Goal: Transaction & Acquisition: Purchase product/service

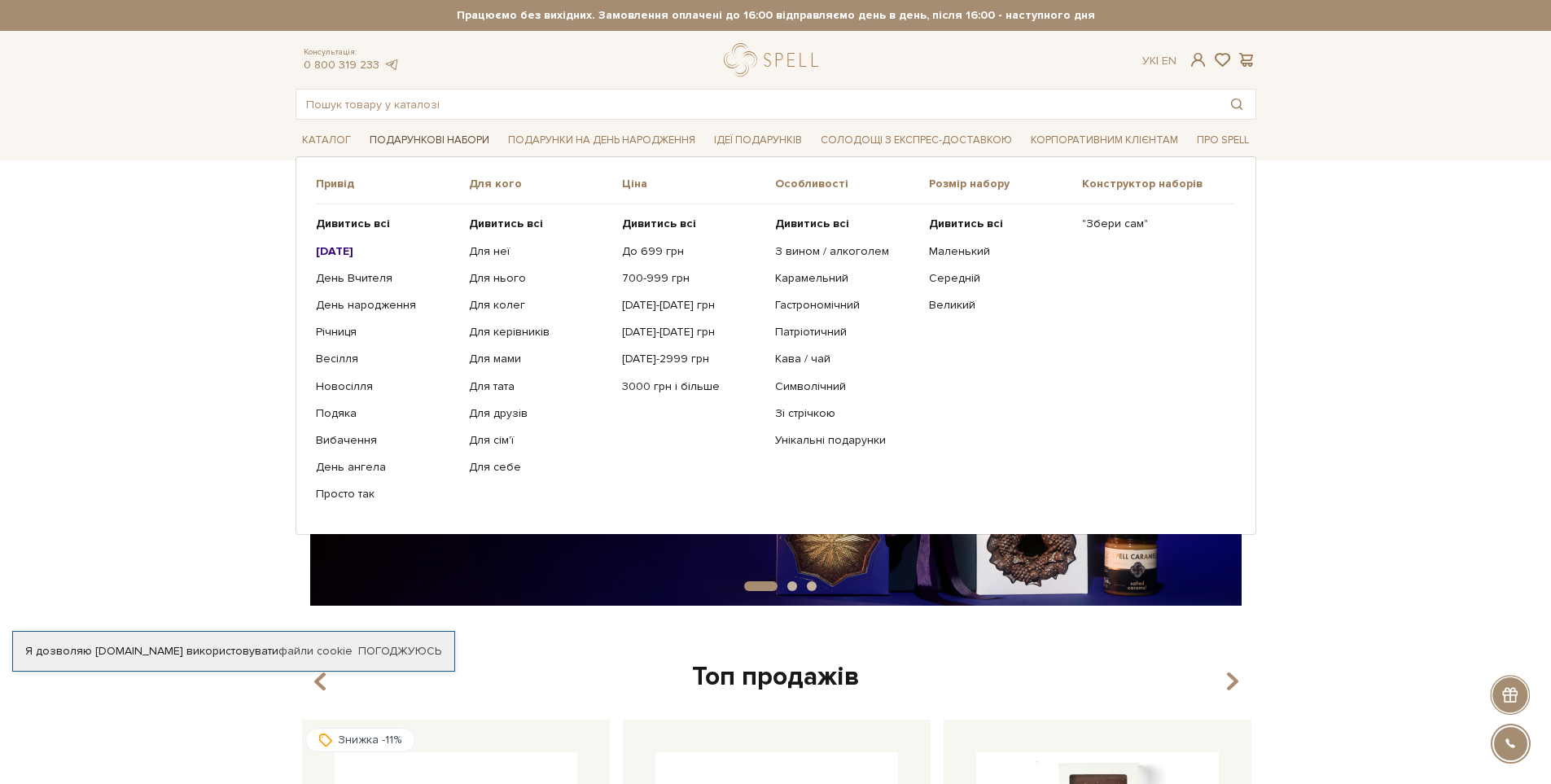
click at [454, 136] on link "Подарункові набори" at bounding box center [430, 140] width 133 height 26
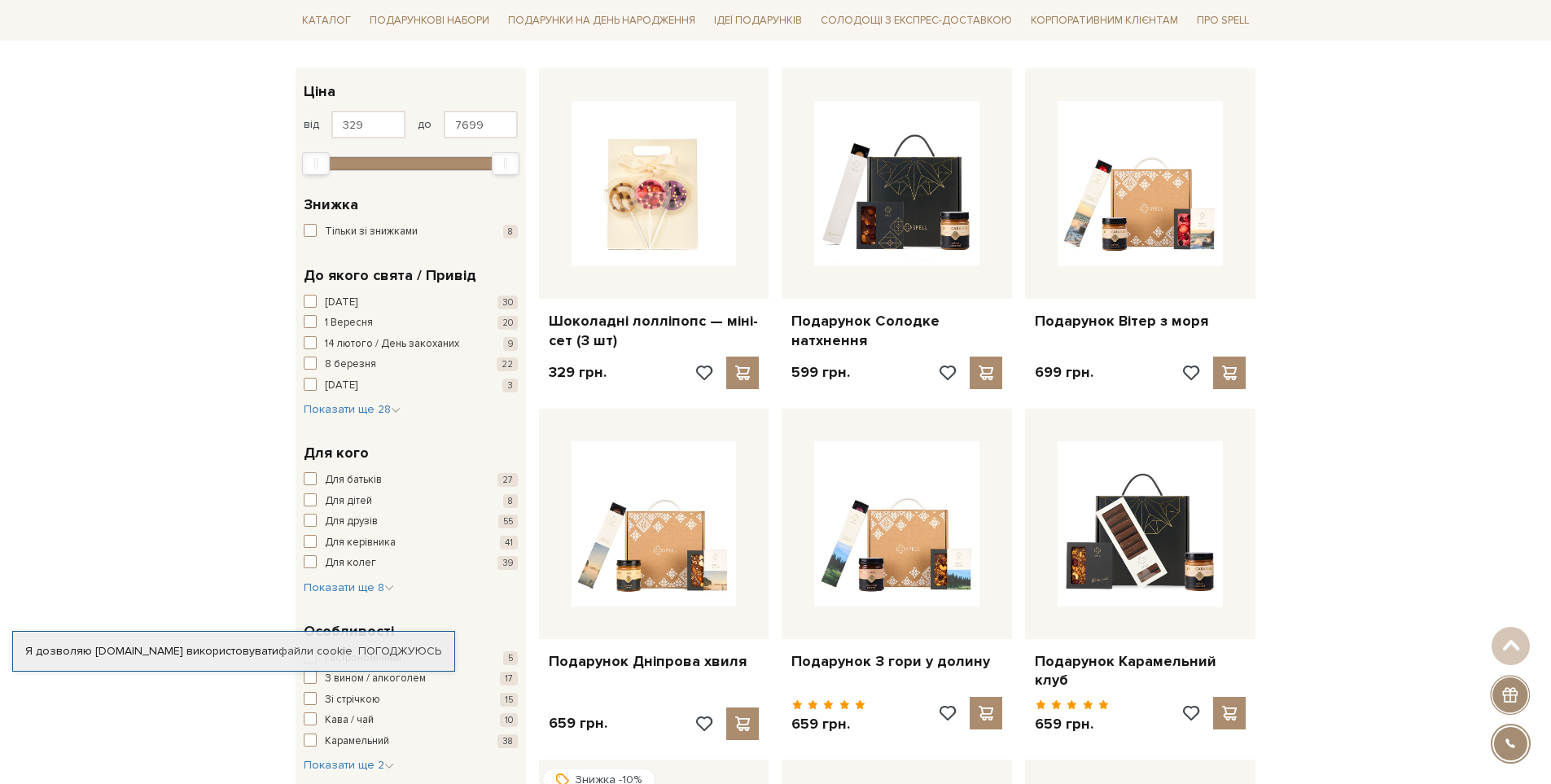
scroll to position [82, 0]
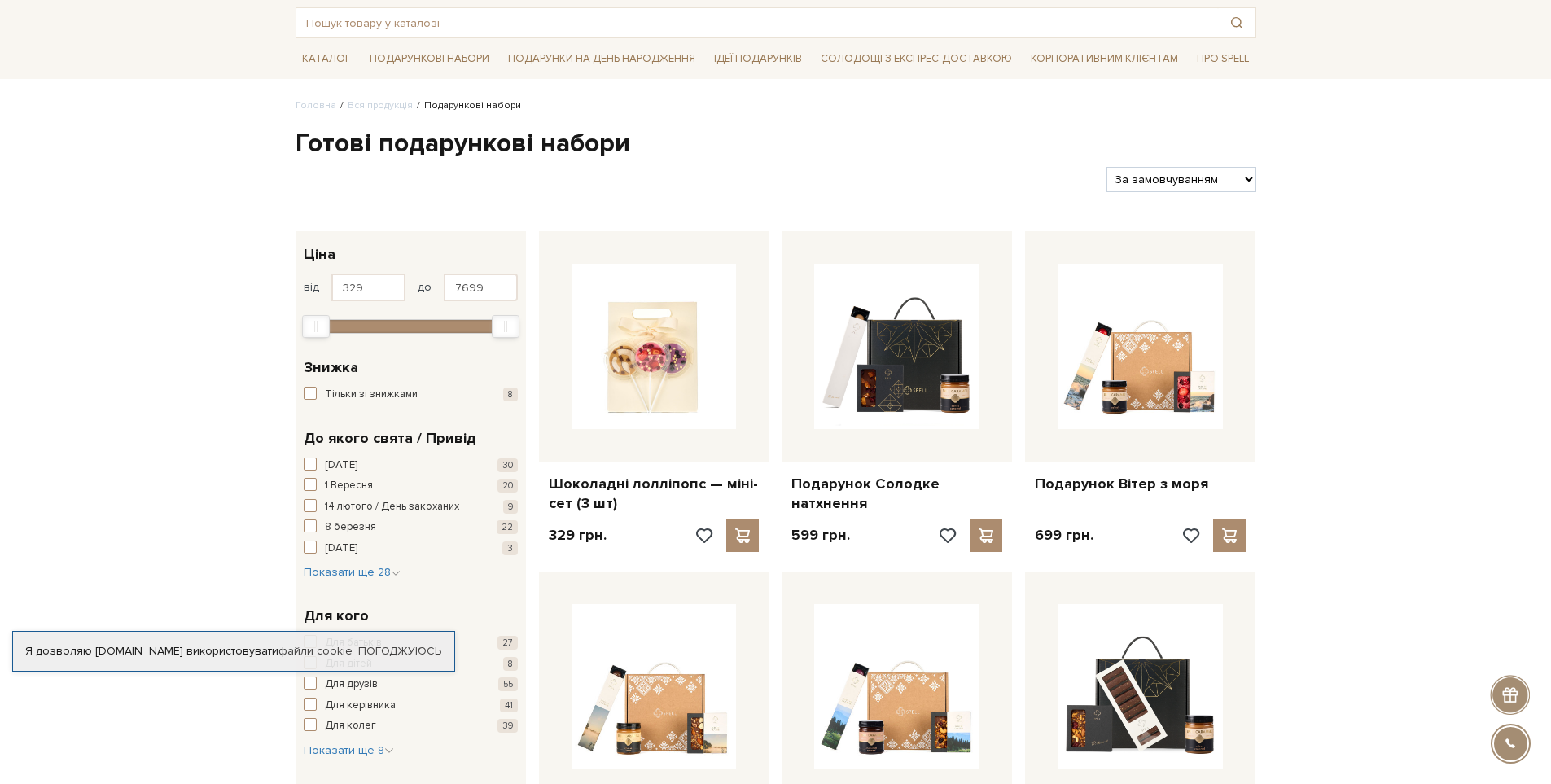
click at [1243, 180] on select "За замовчуванням За Ціною (зростання) За Ціною (зменшення) Новинки За популярні…" at bounding box center [1181, 179] width 149 height 26
select select "https://spellchocolate.com/our-productions/podarunkovi-box/?sort=p.price&order=…"
click at [1107, 167] on select "За замовчуванням За Ціною (зростання) За Ціною (зменшення) Новинки За популярні…" at bounding box center [1181, 179] width 149 height 26
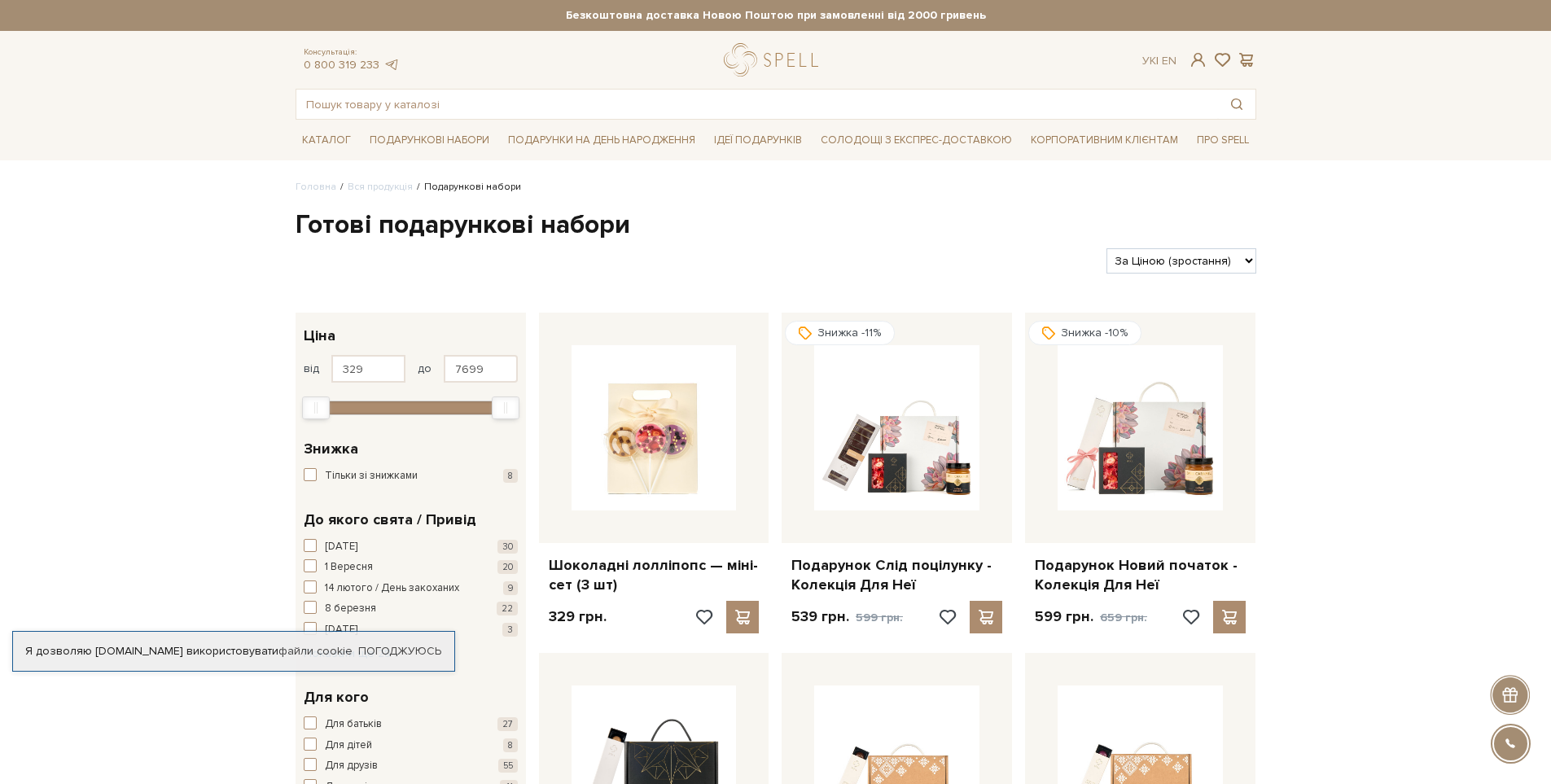
scroll to position [82, 0]
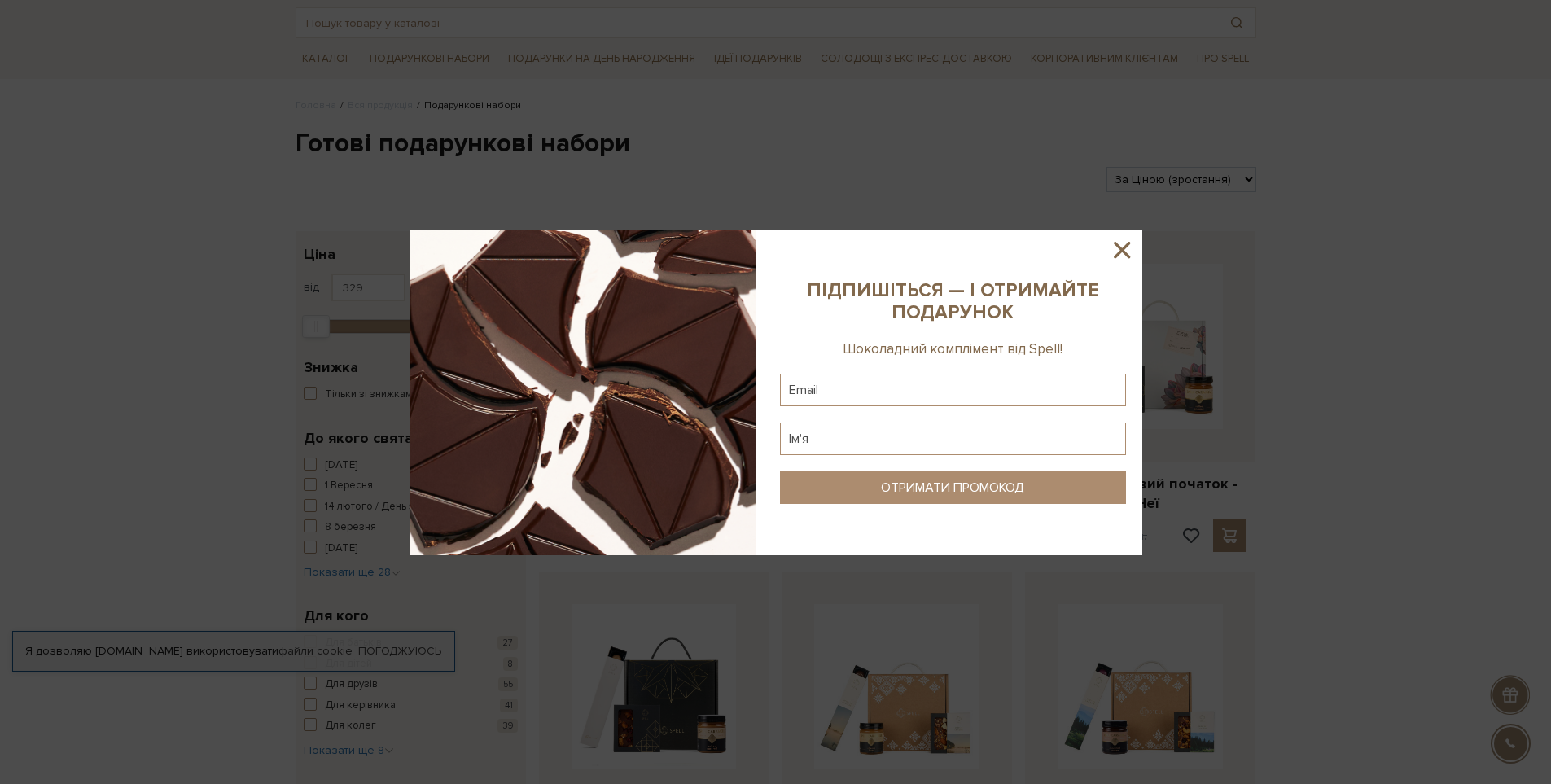
click at [1129, 258] on icon at bounding box center [1122, 249] width 28 height 28
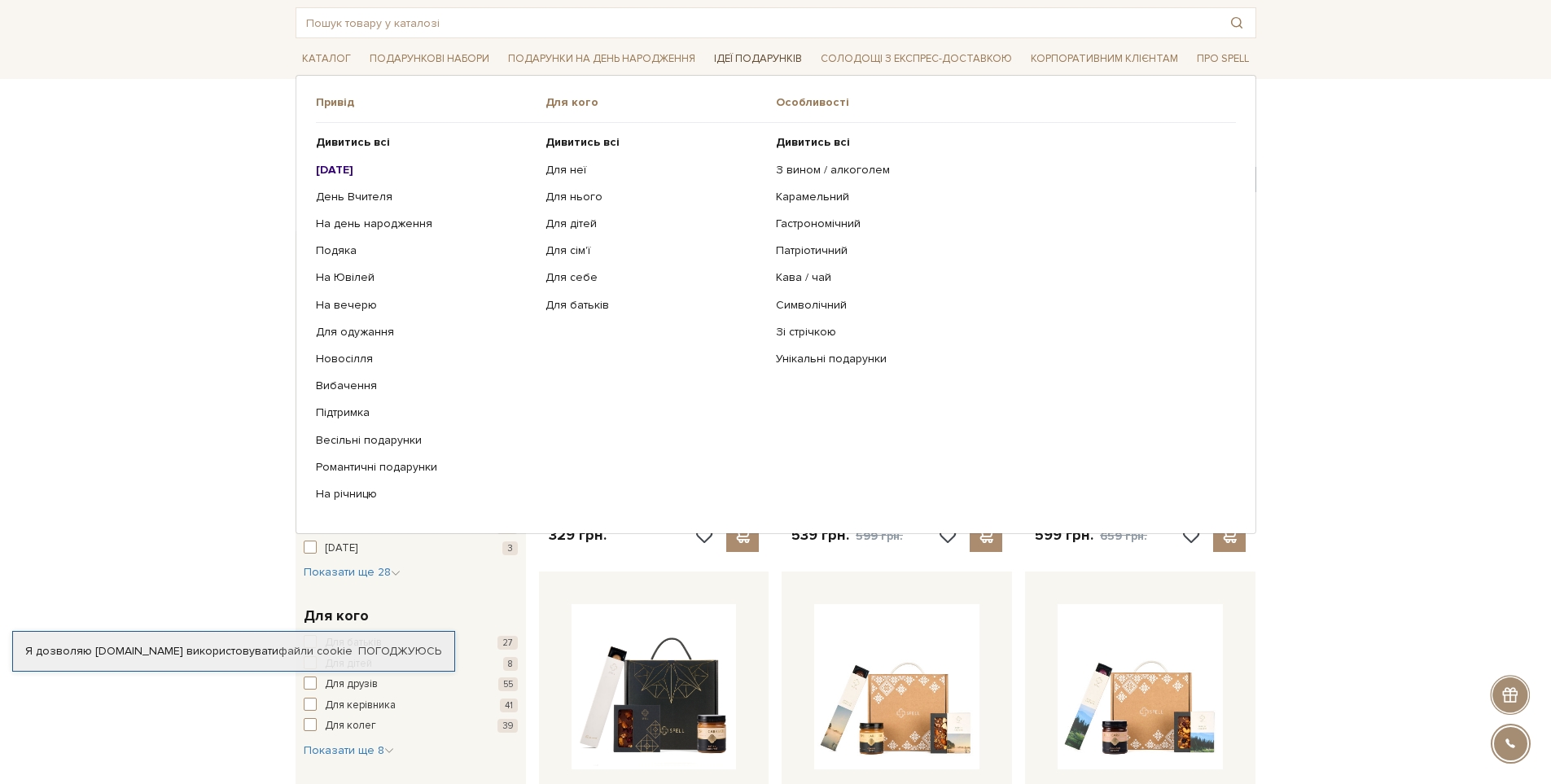
click at [776, 58] on link "Ідеї подарунків" at bounding box center [758, 59] width 101 height 26
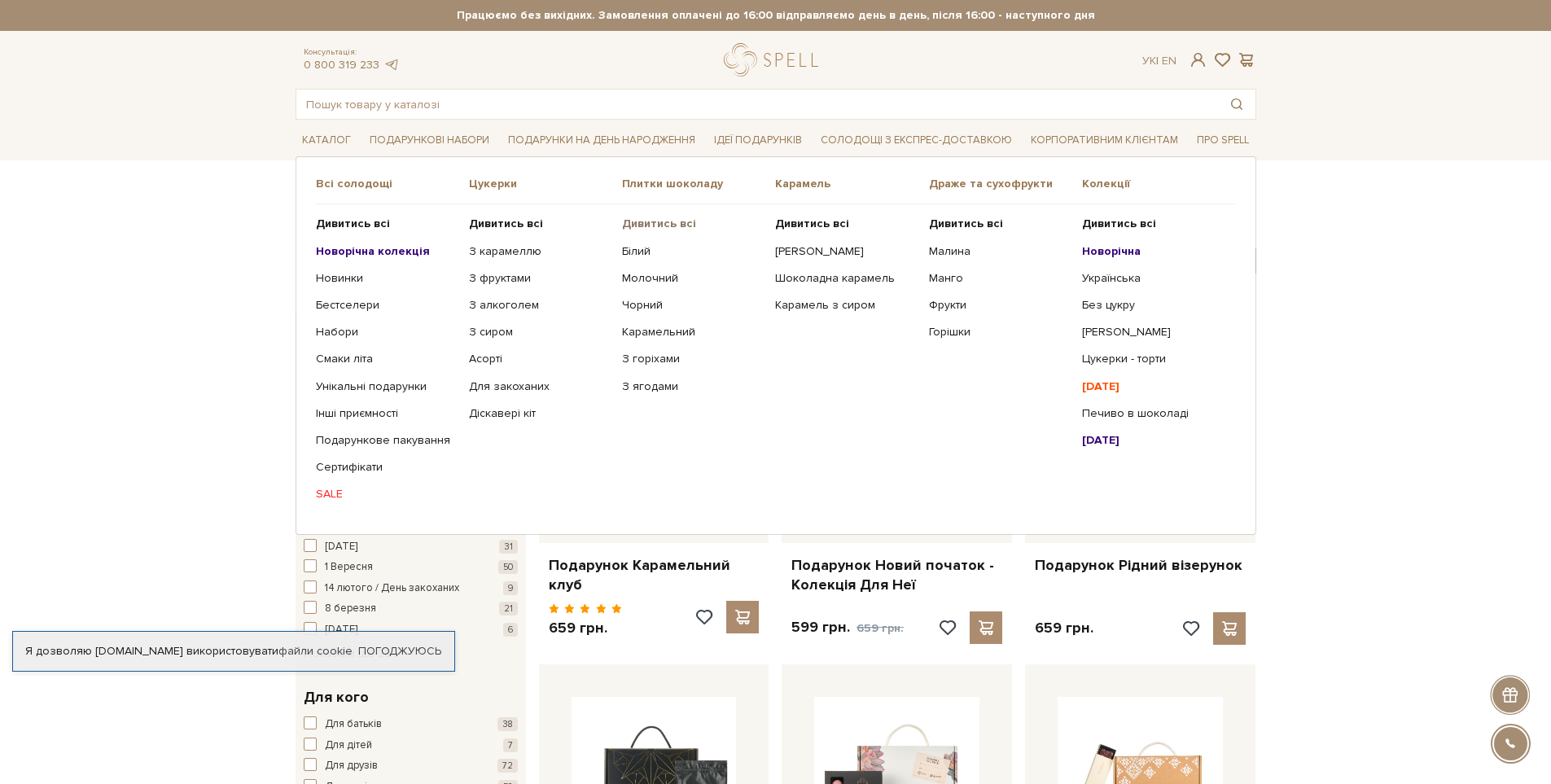
click at [646, 228] on b "Дивитись всі" at bounding box center [659, 224] width 74 height 14
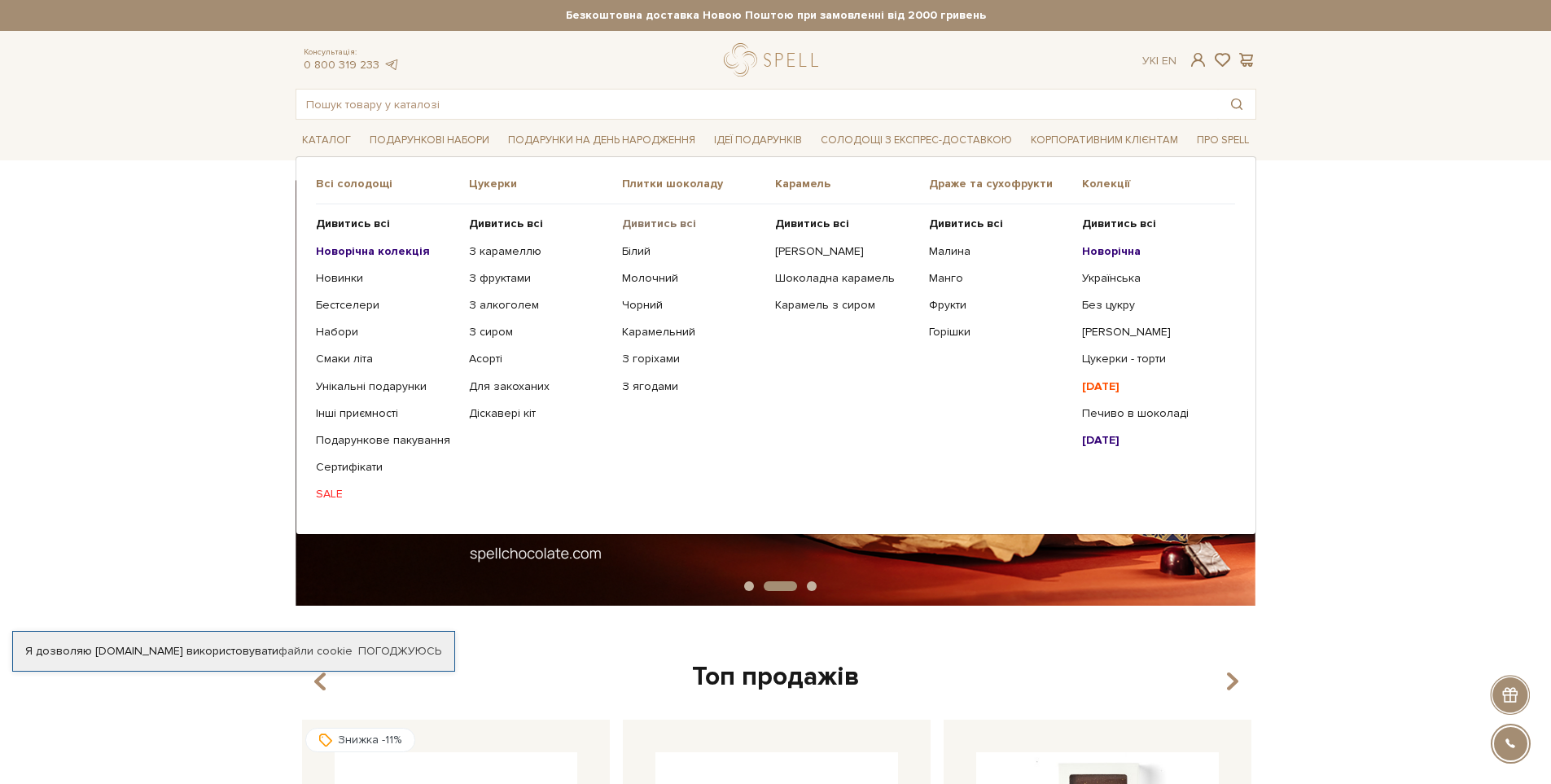
click at [640, 222] on b "Дивитись всі" at bounding box center [659, 224] width 74 height 14
